Goal: Information Seeking & Learning: Learn about a topic

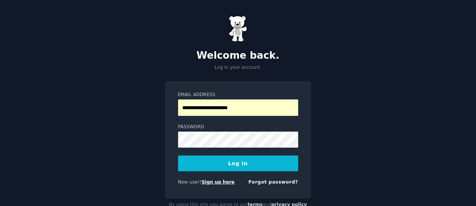
click at [209, 181] on link "Sign up here" at bounding box center [218, 181] width 33 height 5
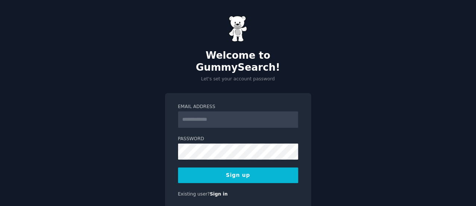
click at [229, 112] on input "Email Address" at bounding box center [238, 119] width 120 height 16
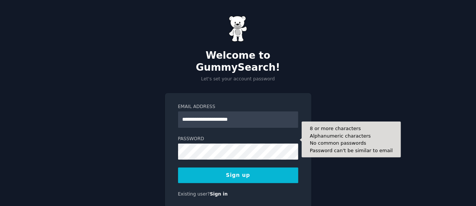
type input "**********"
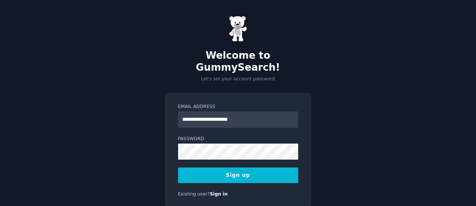
click at [211, 167] on button "Sign up" at bounding box center [238, 175] width 120 height 16
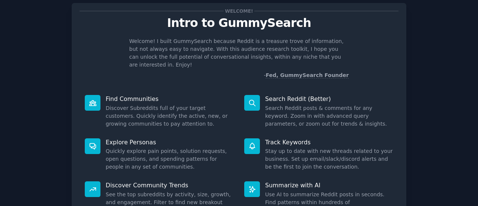
scroll to position [81, 0]
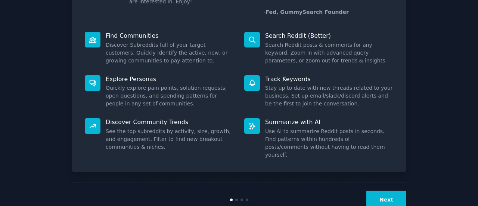
click at [399, 192] on button "Next" at bounding box center [386, 199] width 40 height 18
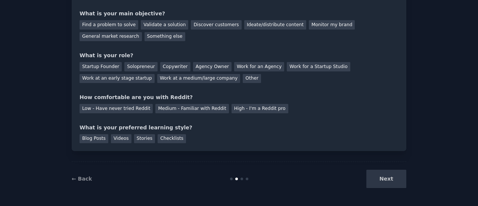
scroll to position [61, 0]
click at [394, 183] on div "Next" at bounding box center [351, 179] width 112 height 18
click at [383, 181] on div "Next" at bounding box center [351, 179] width 112 height 18
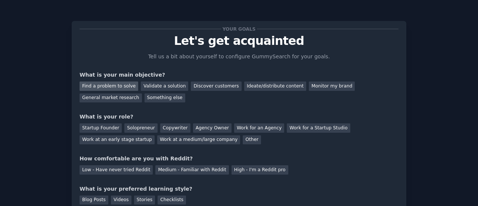
click at [118, 86] on div "Find a problem to solve" at bounding box center [109, 85] width 59 height 9
click at [152, 83] on div "Validate a solution" at bounding box center [164, 85] width 47 height 9
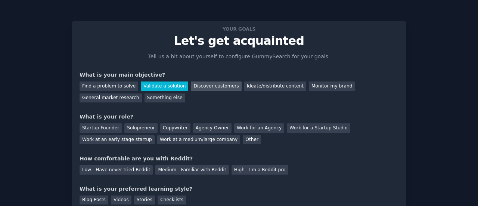
click at [193, 84] on div "Discover customers" at bounding box center [216, 85] width 50 height 9
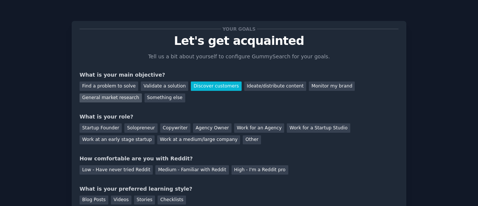
click at [142, 93] on div "General market research" at bounding box center [111, 97] width 62 height 9
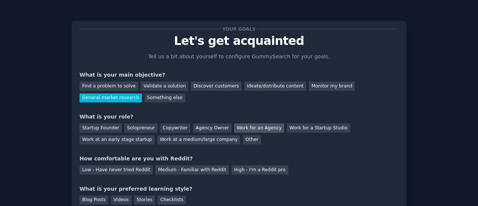
click at [245, 128] on div "Work for an Agency" at bounding box center [259, 127] width 50 height 9
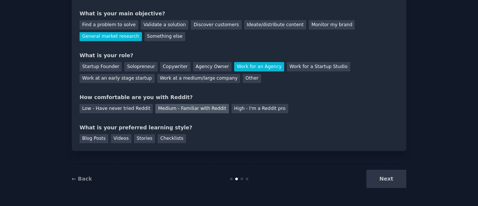
click at [179, 109] on div "Medium - Familiar with Reddit" at bounding box center [191, 108] width 73 height 9
click at [95, 139] on div "Blog Posts" at bounding box center [94, 138] width 29 height 9
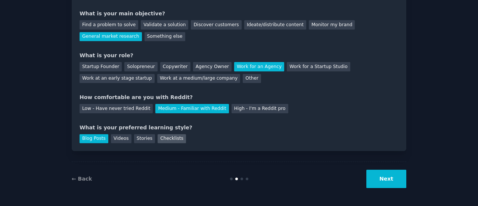
click at [166, 140] on div "Checklists" at bounding box center [172, 138] width 28 height 9
click at [385, 182] on button "Next" at bounding box center [386, 179] width 40 height 18
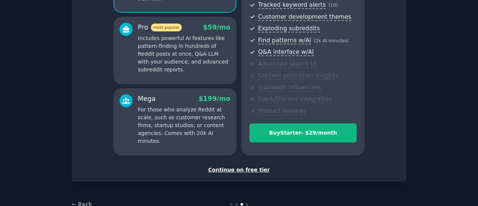
scroll to position [122, 0]
click at [248, 170] on div "Continue on free tier" at bounding box center [239, 169] width 319 height 8
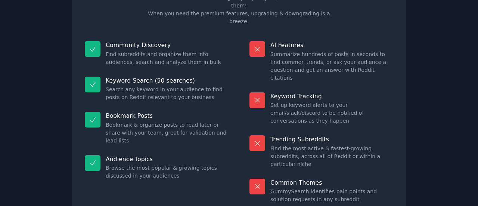
scroll to position [81, 0]
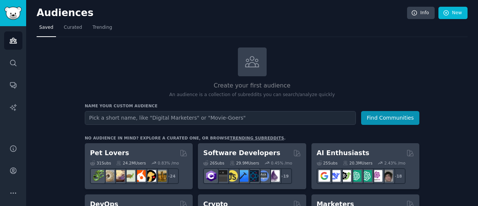
click at [203, 118] on input "text" at bounding box center [220, 118] width 271 height 14
type input "educational [MEDICAL_DATA]"
click at [361, 111] on button "Find Communities" at bounding box center [390, 118] width 58 height 14
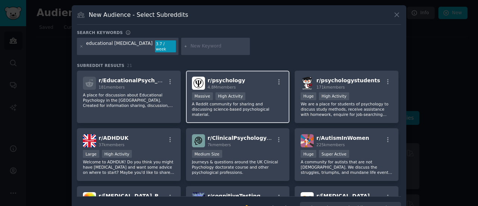
click at [279, 101] on p "A Reddit community for sharing and discussing science-based psychological mater…" at bounding box center [238, 109] width 92 height 16
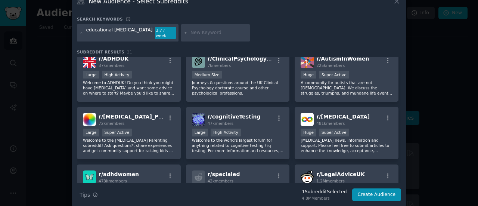
scroll to position [13, 0]
click at [93, 192] on icon "button" at bounding box center [95, 194] width 5 height 5
click at [374, 190] on button "Create Audience" at bounding box center [376, 195] width 49 height 13
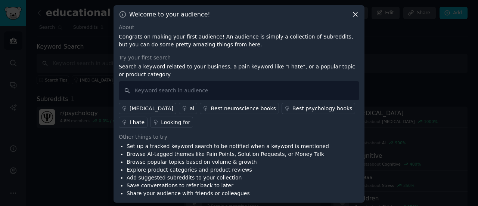
scroll to position [1, 0]
click at [173, 91] on input "text" at bounding box center [239, 89] width 240 height 19
click at [136, 108] on div "[MEDICAL_DATA]" at bounding box center [152, 108] width 44 height 8
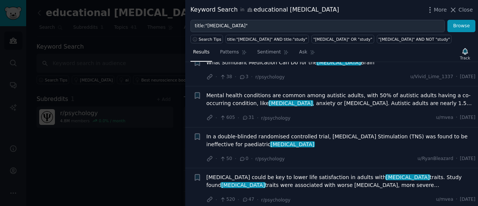
scroll to position [258, 0]
click at [455, 25] on button "Browse" at bounding box center [461, 26] width 28 height 13
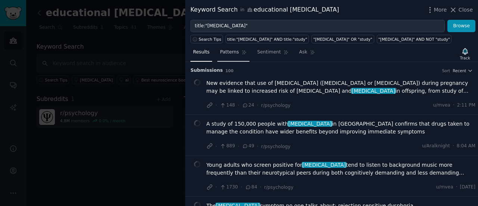
click at [224, 52] on span "Patterns" at bounding box center [229, 52] width 19 height 7
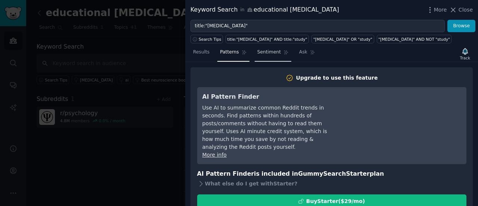
click at [263, 51] on span "Sentiment" at bounding box center [269, 52] width 24 height 7
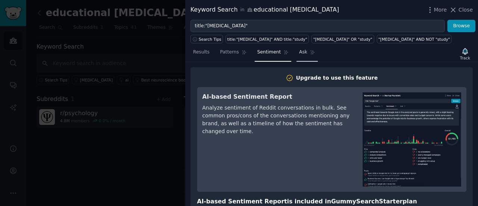
click at [299, 51] on span "Ask" at bounding box center [303, 52] width 8 height 7
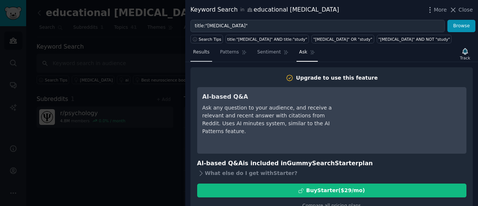
click at [204, 49] on span "Results" at bounding box center [201, 52] width 16 height 7
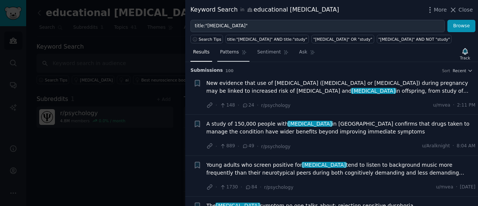
click at [233, 51] on span "Patterns" at bounding box center [229, 52] width 19 height 7
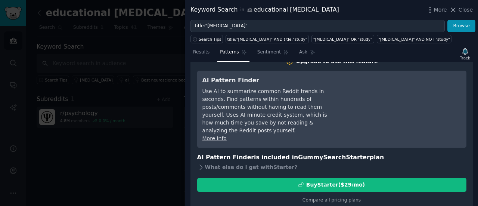
scroll to position [16, 0]
click at [200, 52] on span "Results" at bounding box center [201, 52] width 16 height 7
click at [454, 8] on icon at bounding box center [453, 10] width 8 height 8
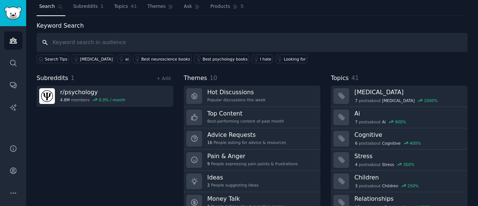
scroll to position [50, 0]
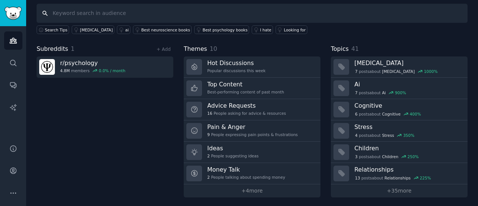
click at [71, 12] on input "text" at bounding box center [252, 13] width 431 height 19
type input "school psychology continuing education"
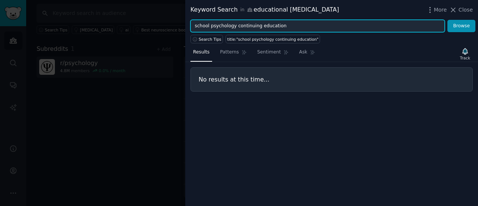
click at [281, 29] on input "school psychology continuing education" at bounding box center [317, 26] width 254 height 13
drag, startPoint x: 281, startPoint y: 28, endPoint x: 232, endPoint y: 29, distance: 48.5
click at [232, 29] on input "school psychology continuing education" at bounding box center [317, 26] width 254 height 13
click at [232, 25] on input "school psychology CPD" at bounding box center [317, 26] width 254 height 13
click at [447, 20] on button "Browse" at bounding box center [461, 26] width 28 height 13
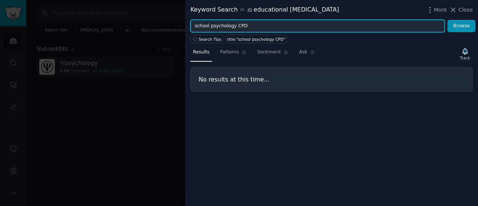
drag, startPoint x: 232, startPoint y: 27, endPoint x: 164, endPoint y: 29, distance: 68.4
click at [167, 29] on div "Keyword Search in educational [MEDICAL_DATA] More Close school psychology CPD B…" at bounding box center [239, 103] width 478 height 206
click at [447, 20] on button "Browse" at bounding box center [461, 26] width 28 height 13
drag, startPoint x: 207, startPoint y: 25, endPoint x: 246, endPoint y: 25, distance: 40.0
click at [246, 25] on input "NASP CPD" at bounding box center [317, 26] width 254 height 13
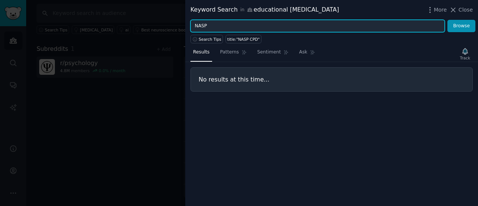
type input "NASP"
click at [447, 20] on button "Browse" at bounding box center [461, 26] width 28 height 13
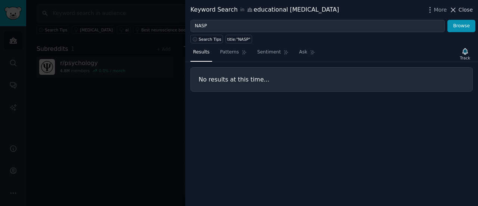
click at [457, 8] on icon at bounding box center [453, 10] width 8 height 8
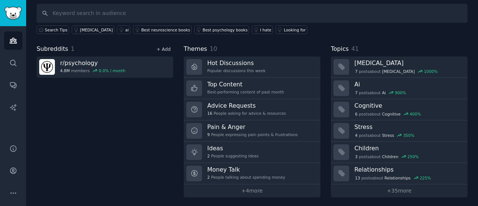
click at [167, 49] on link "+ Add" at bounding box center [163, 49] width 14 height 5
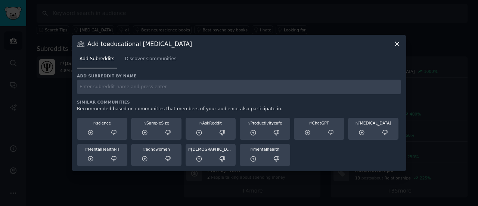
click at [152, 89] on input "text" at bounding box center [239, 87] width 324 height 15
type input "school [MEDICAL_DATA] continuing education"
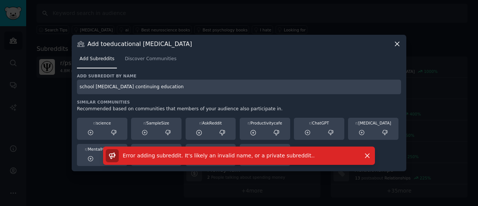
click at [153, 84] on input "school [MEDICAL_DATA] continuing education" at bounding box center [239, 87] width 324 height 15
click at [155, 60] on span "Discover Communities" at bounding box center [151, 59] width 52 height 7
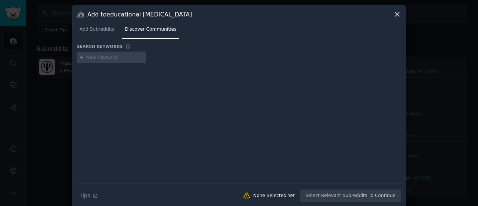
click at [112, 58] on input "text" at bounding box center [114, 57] width 57 height 7
type input "school [MEDICAL_DATA] continuing education"
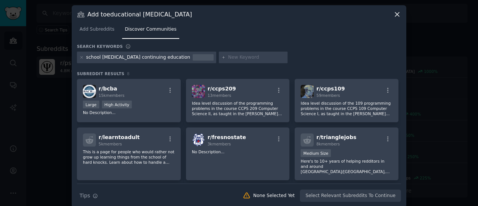
scroll to position [0, 0]
drag, startPoint x: 126, startPoint y: 58, endPoint x: 191, endPoint y: 61, distance: 64.7
click at [191, 61] on div "school [MEDICAL_DATA] continuing education" at bounding box center [146, 58] width 139 height 12
click at [152, 56] on div "school [MEDICAL_DATA] continuing education" at bounding box center [138, 57] width 104 height 7
click at [161, 58] on div "school [MEDICAL_DATA] continuing education" at bounding box center [138, 57] width 104 height 7
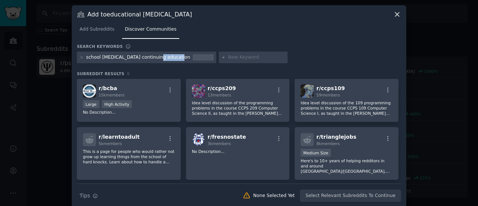
click at [161, 58] on div "school [MEDICAL_DATA] continuing education" at bounding box center [138, 57] width 104 height 7
click at [80, 58] on icon at bounding box center [82, 57] width 4 height 4
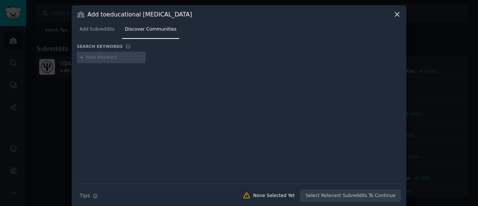
click at [114, 59] on input "text" at bounding box center [114, 57] width 57 height 7
type input "s"
type input "independent educational evaluation"
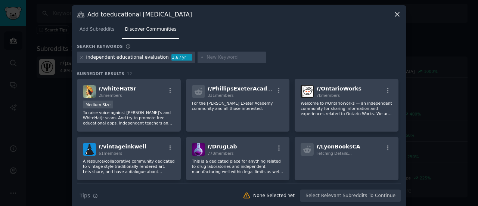
scroll to position [6, 0]
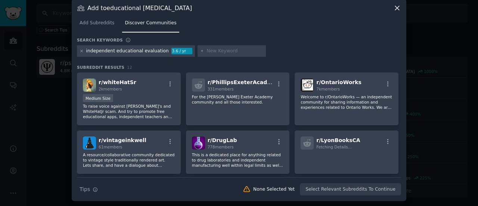
click at [80, 51] on icon at bounding box center [82, 51] width 4 height 4
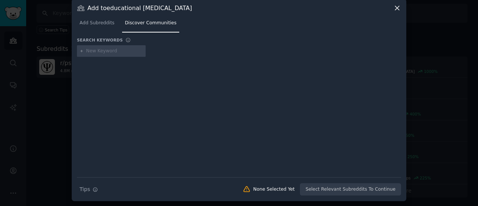
click at [100, 52] on input "text" at bounding box center [114, 51] width 57 height 7
type input "educational [MEDICAL_DATA]"
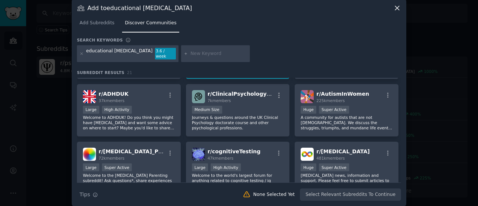
scroll to position [86, 0]
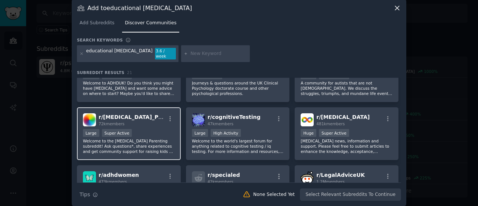
click at [159, 138] on p "Welcome to the [MEDICAL_DATA] Parenting subreddit! Ask questions*, share experi…" at bounding box center [129, 146] width 92 height 16
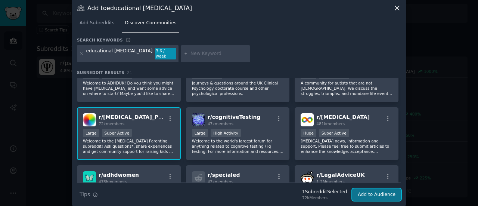
click at [379, 189] on button "Add to Audience" at bounding box center [376, 194] width 49 height 13
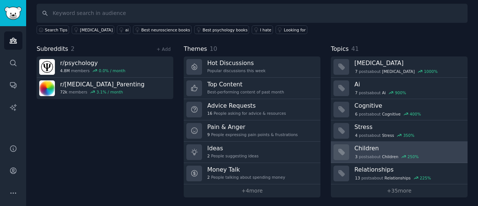
click at [367, 147] on h3 "Children" at bounding box center [408, 148] width 108 height 8
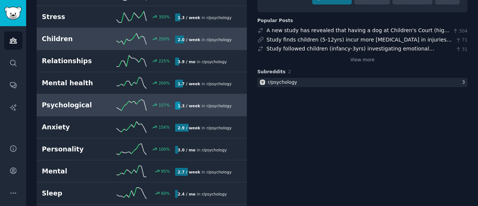
scroll to position [224, 0]
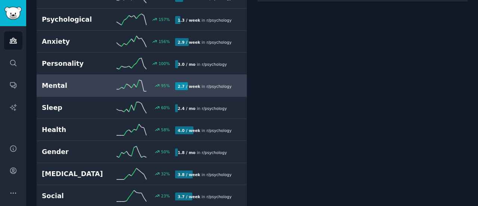
click at [86, 75] on link "Mental 95 % 2.7 / week in r/ psychology" at bounding box center [142, 86] width 210 height 22
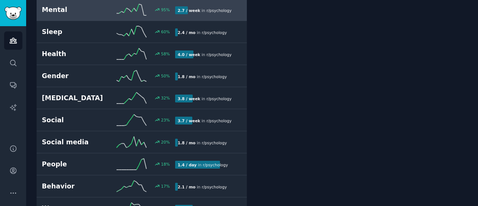
scroll to position [299, 0]
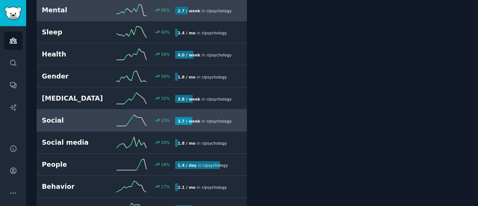
click at [66, 117] on h2 "Social" at bounding box center [75, 120] width 66 height 9
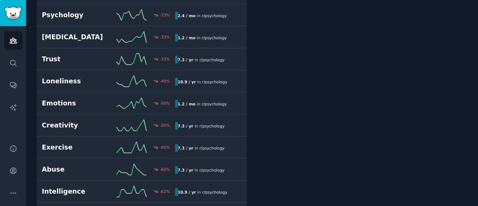
scroll to position [758, 0]
